Goal: Task Accomplishment & Management: Manage account settings

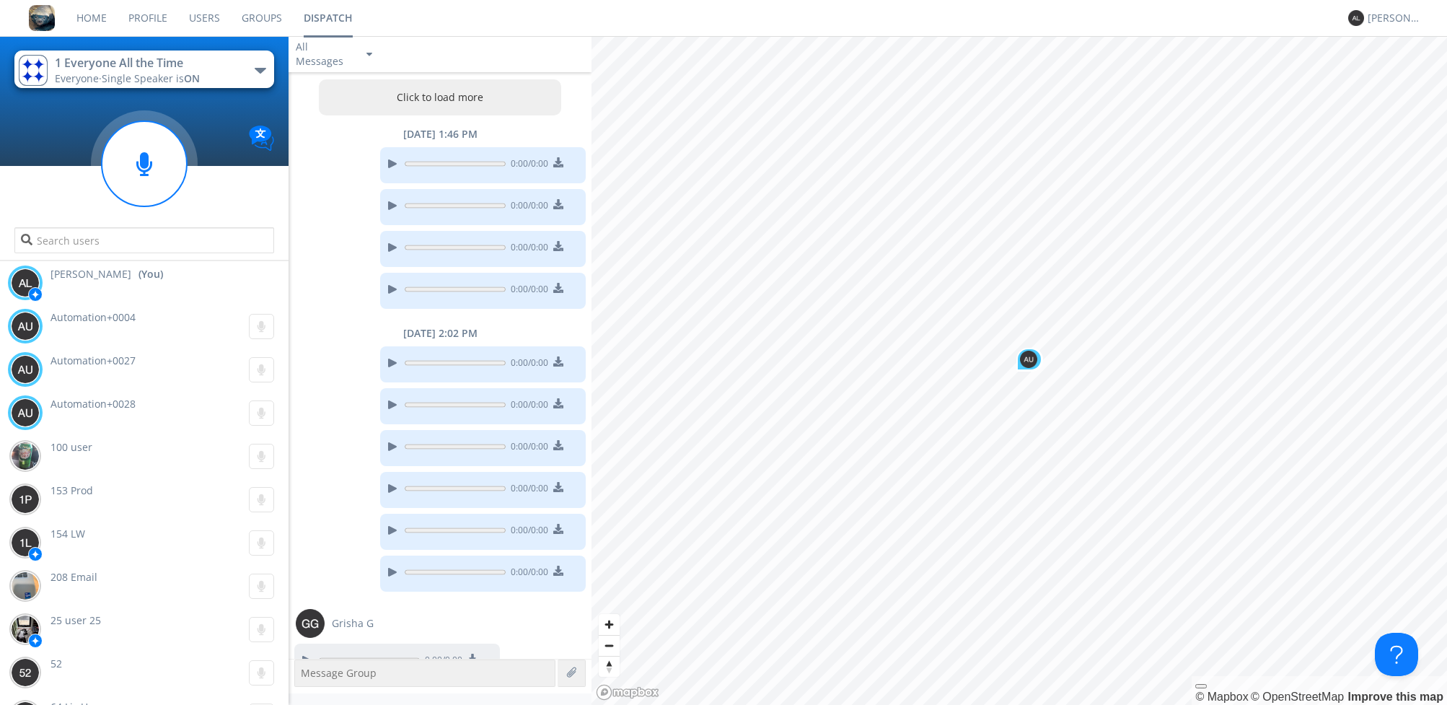
scroll to position [1057, 0]
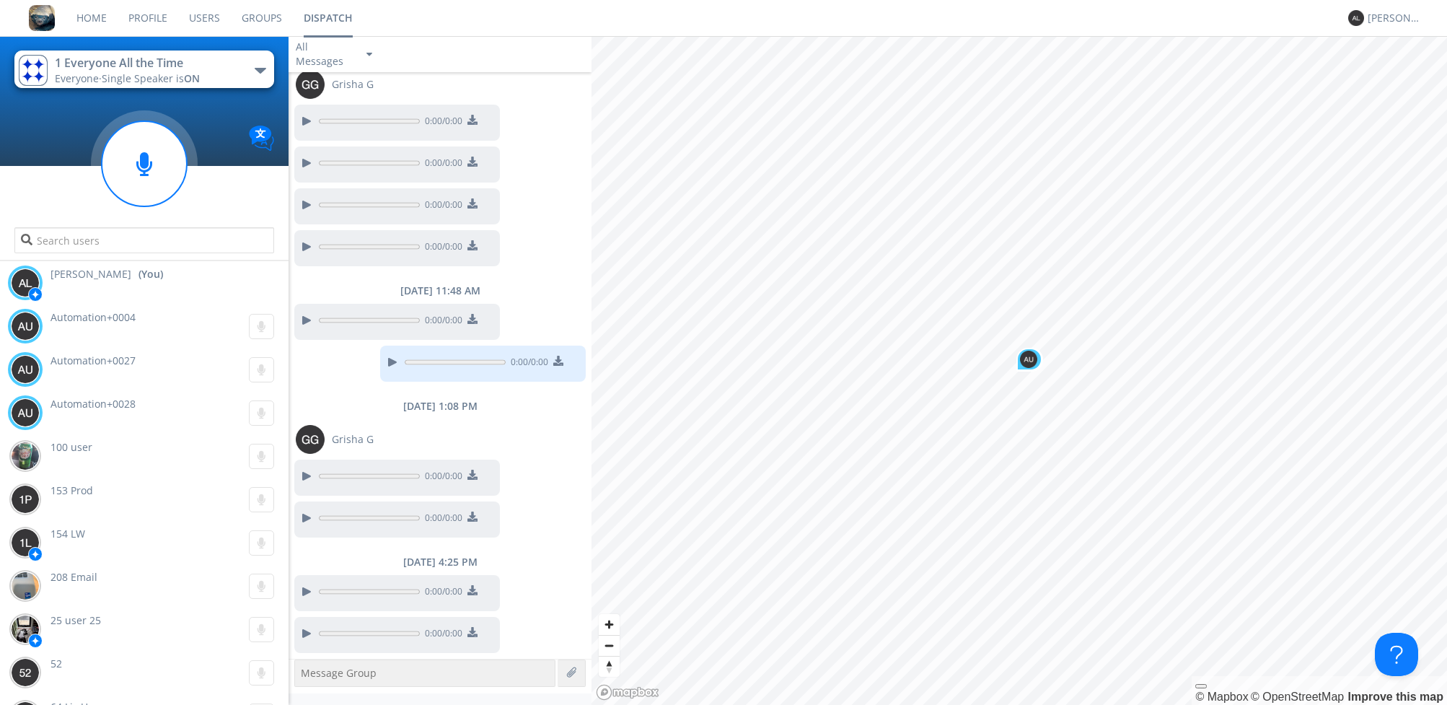
click at [256, 15] on link "Groups" at bounding box center [262, 18] width 62 height 36
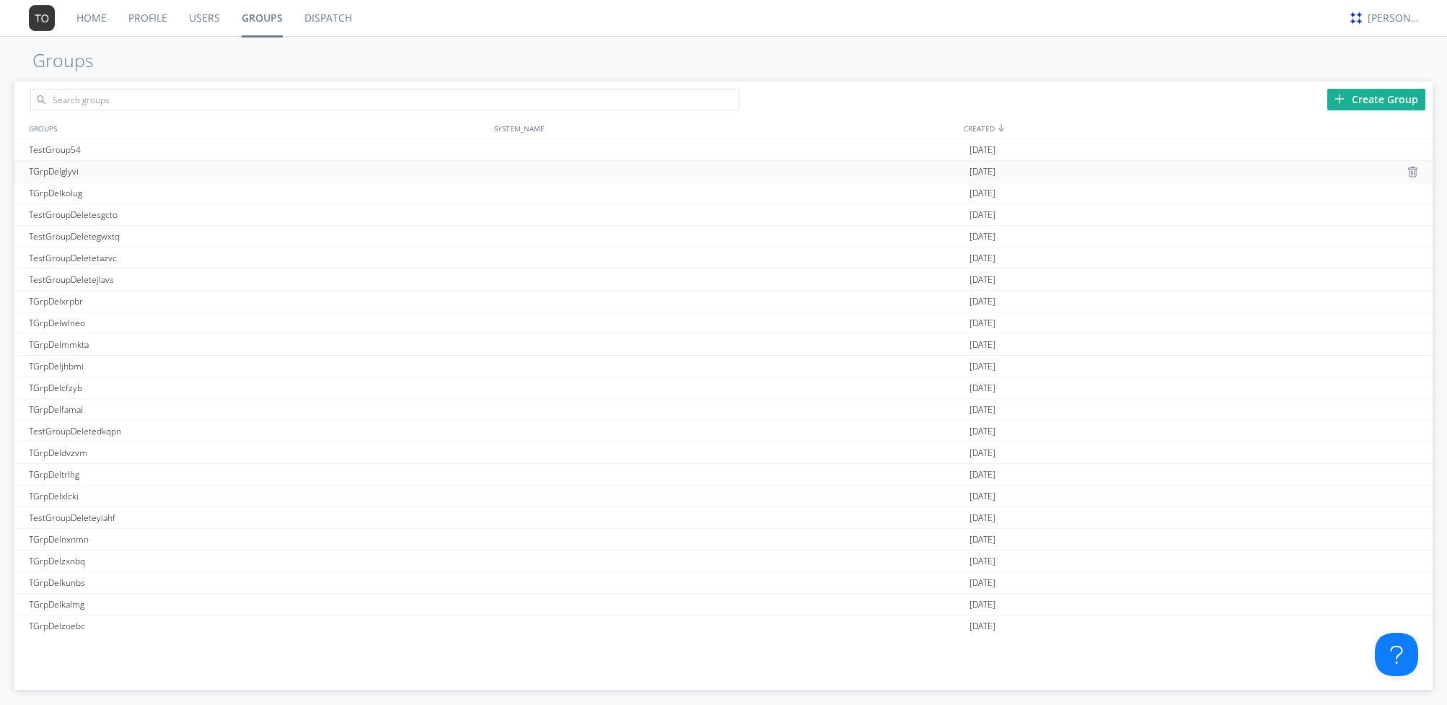
click at [205, 170] on div "TGrpDelglyvi" at bounding box center [258, 171] width 467 height 21
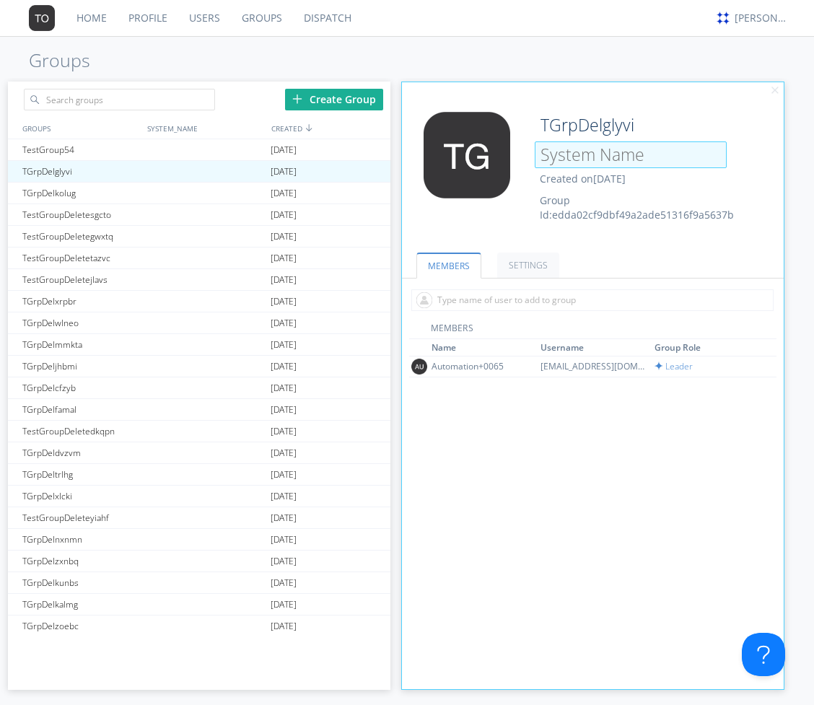
click at [597, 157] on input at bounding box center [631, 154] width 192 height 27
click at [543, 89] on div "Edit Avatar TGrpDelglyvi Created on 2025-08-11 Group Id: edda02cf9dbf49a2ade513…" at bounding box center [593, 158] width 396 height 167
click at [108, 93] on input "text" at bounding box center [119, 100] width 191 height 22
click at [761, 19] on div "alex austin" at bounding box center [761, 18] width 54 height 14
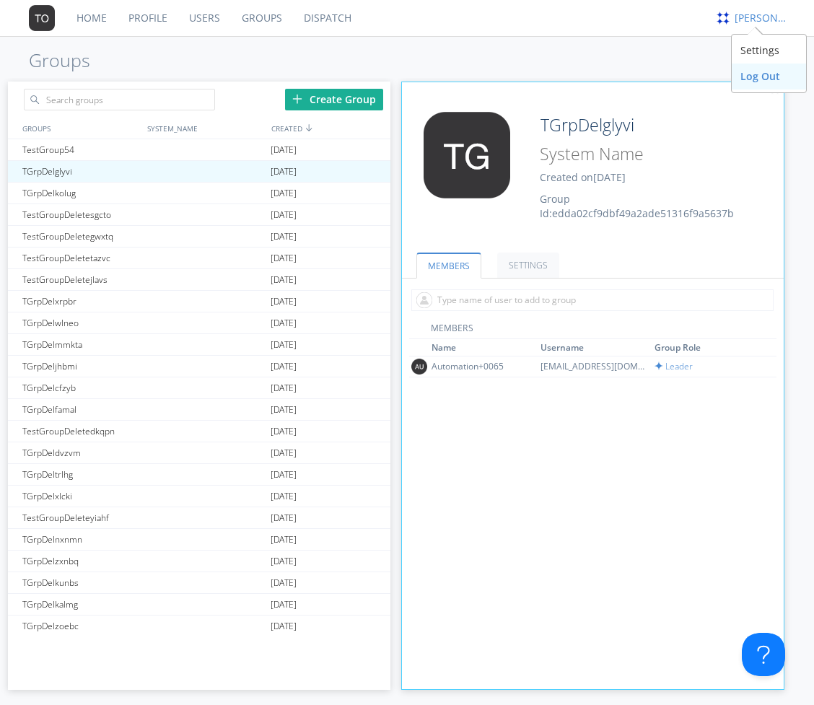
click at [760, 76] on div "Log Out" at bounding box center [768, 76] width 74 height 26
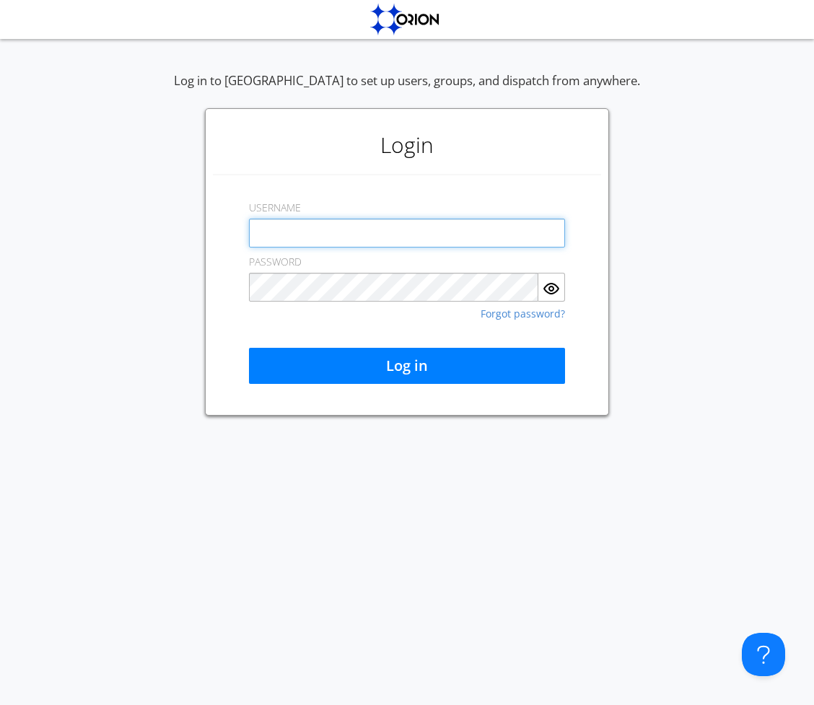
click at [486, 229] on input "text" at bounding box center [407, 233] width 316 height 29
type input "a"
click at [687, 642] on div "Log in to Orion to set up users, groups, and dispatch from anywhere. Login USER…" at bounding box center [407, 370] width 814 height 669
